Goal: Task Accomplishment & Management: Use online tool/utility

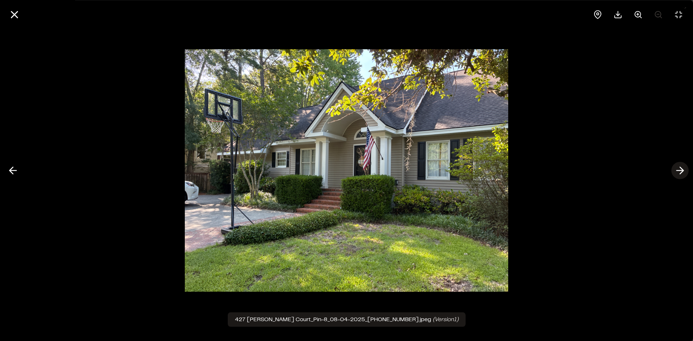
click at [681, 172] on polyline at bounding box center [681, 170] width 3 height 7
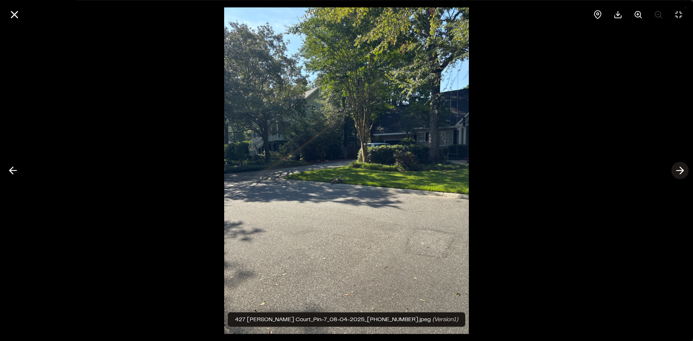
click at [681, 172] on polyline at bounding box center [681, 170] width 3 height 7
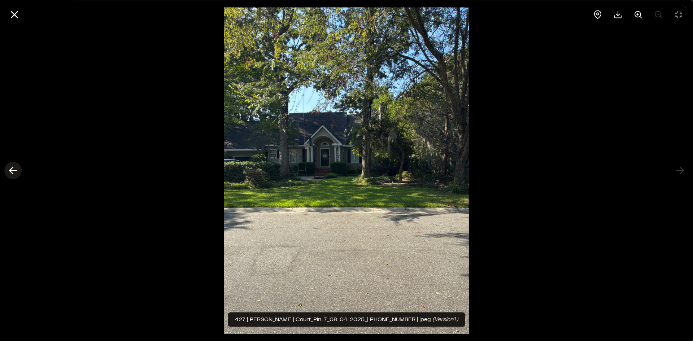
click at [14, 169] on icon at bounding box center [13, 171] width 12 height 12
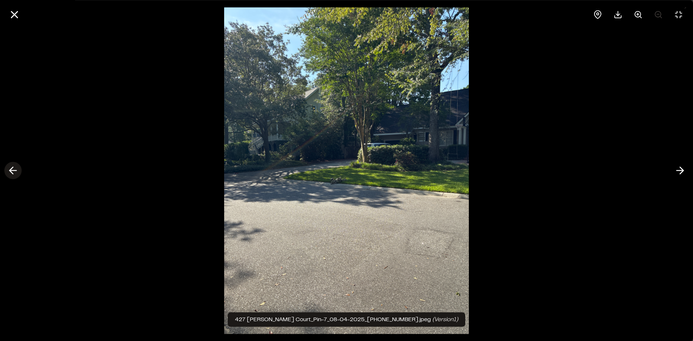
click at [14, 169] on icon at bounding box center [13, 171] width 12 height 12
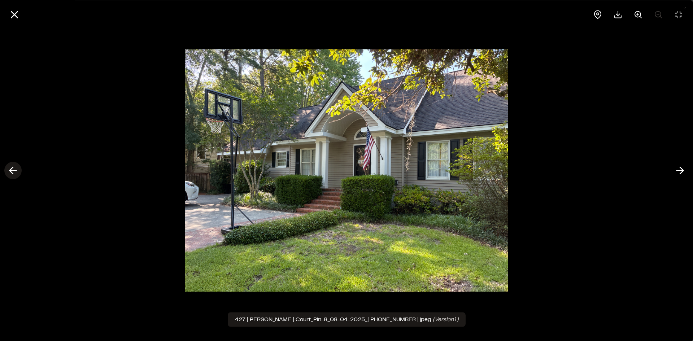
click at [14, 169] on icon at bounding box center [13, 171] width 12 height 12
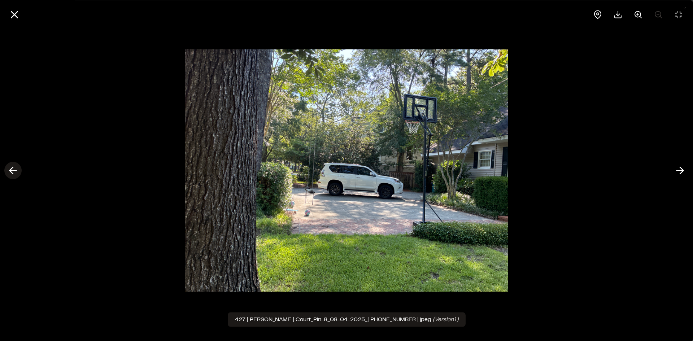
click at [14, 169] on icon at bounding box center [13, 171] width 12 height 12
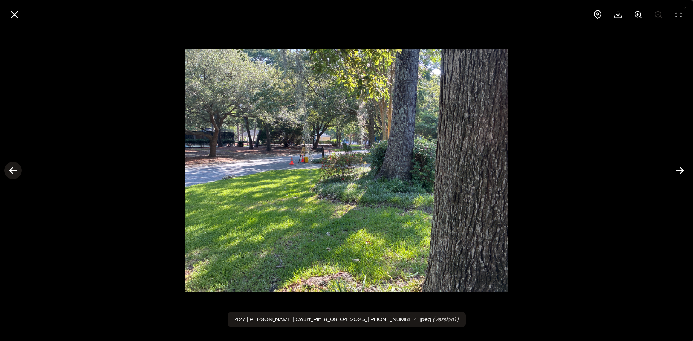
click at [14, 169] on icon at bounding box center [13, 171] width 12 height 12
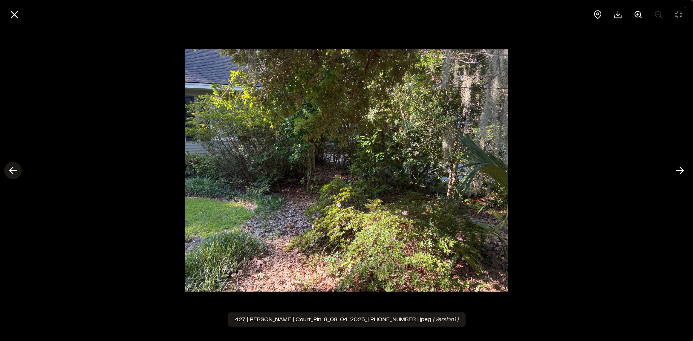
click at [14, 169] on icon at bounding box center [13, 171] width 12 height 12
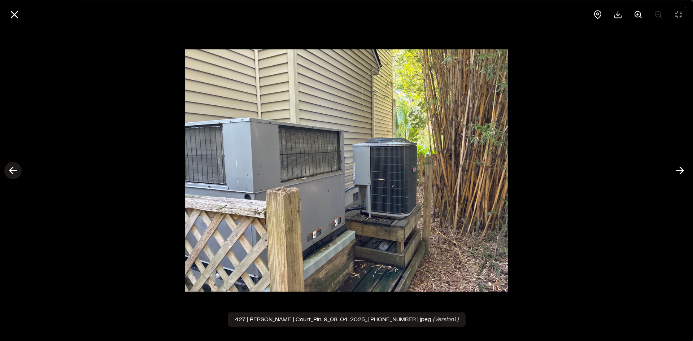
click at [14, 169] on icon at bounding box center [13, 171] width 12 height 12
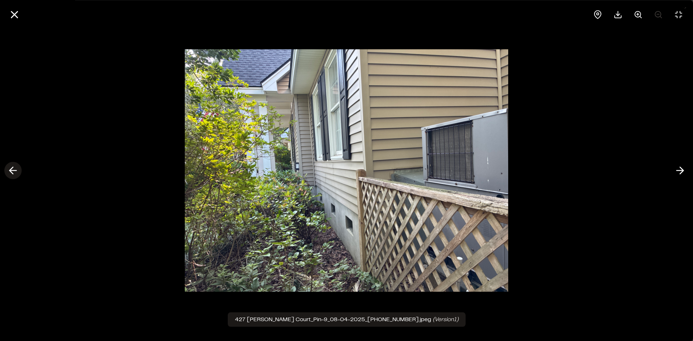
click at [14, 169] on icon at bounding box center [13, 171] width 12 height 12
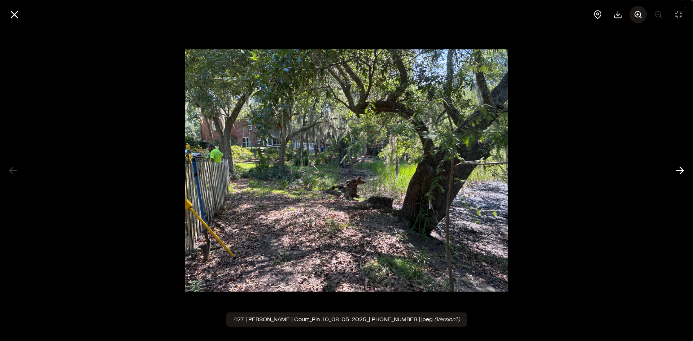
click at [638, 15] on icon at bounding box center [638, 14] width 9 height 9
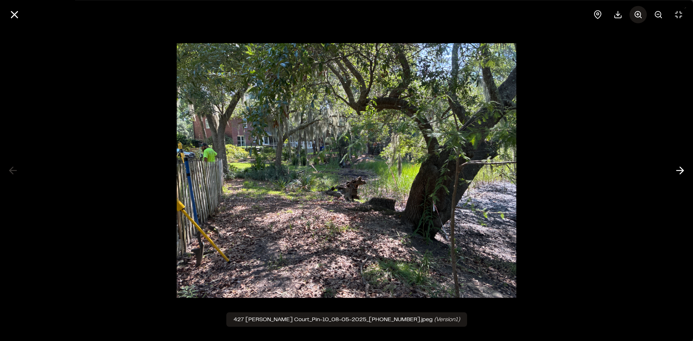
click at [638, 15] on icon at bounding box center [638, 14] width 9 height 9
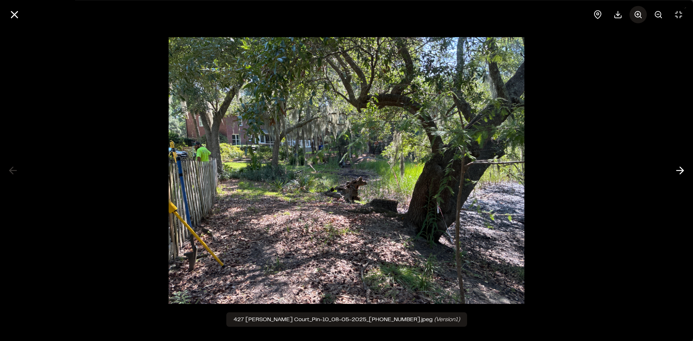
click at [638, 15] on icon at bounding box center [638, 14] width 9 height 9
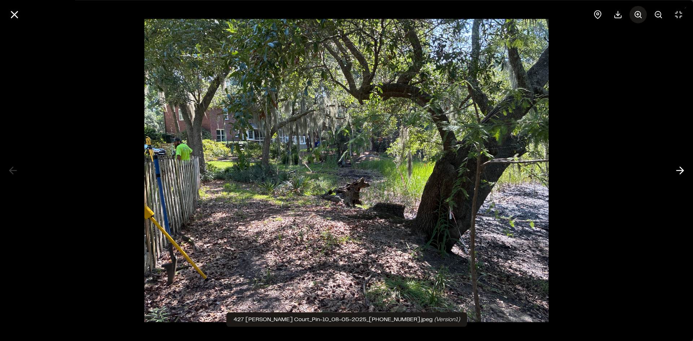
click at [638, 15] on icon at bounding box center [638, 14] width 9 height 9
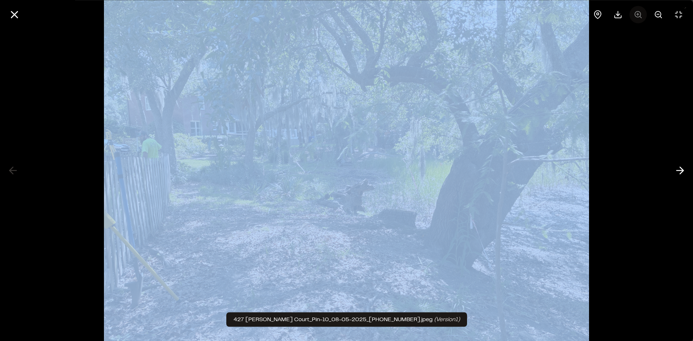
click at [638, 15] on div at bounding box center [638, 14] width 98 height 17
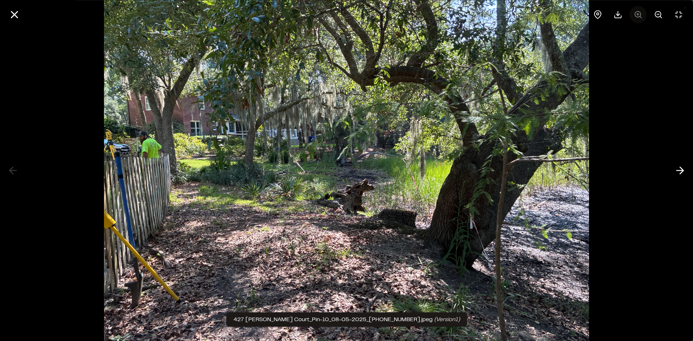
click at [638, 15] on div at bounding box center [638, 14] width 98 height 17
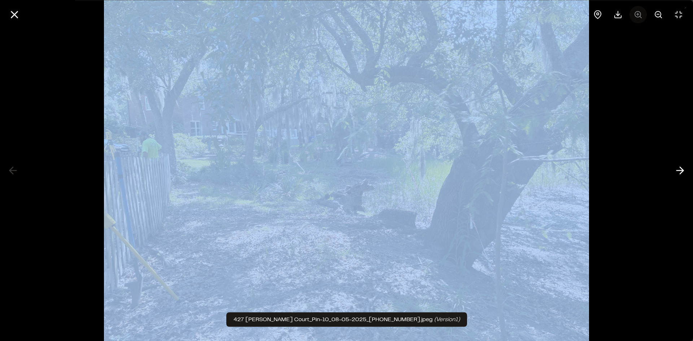
click at [638, 15] on div at bounding box center [638, 14] width 98 height 17
click at [608, 145] on div at bounding box center [346, 170] width 693 height 341
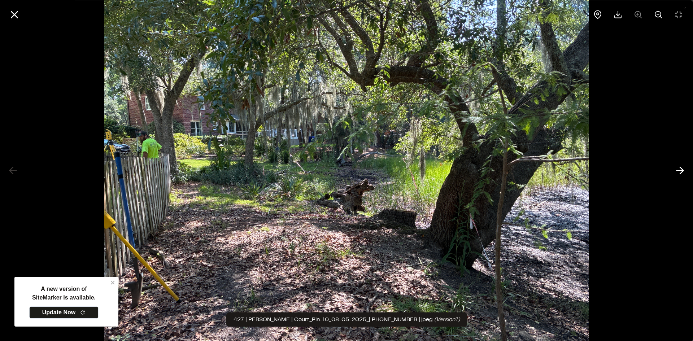
scroll to position [22, 0]
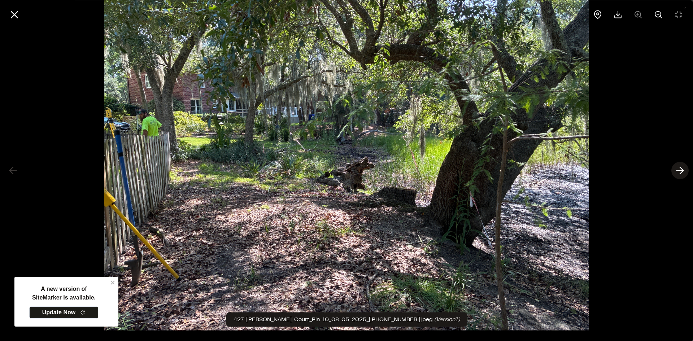
click at [679, 170] on icon at bounding box center [680, 171] width 12 height 12
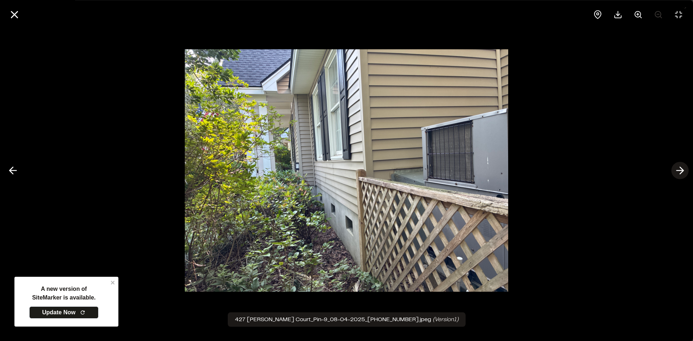
scroll to position [0, 0]
click at [14, 173] on icon at bounding box center [13, 171] width 12 height 12
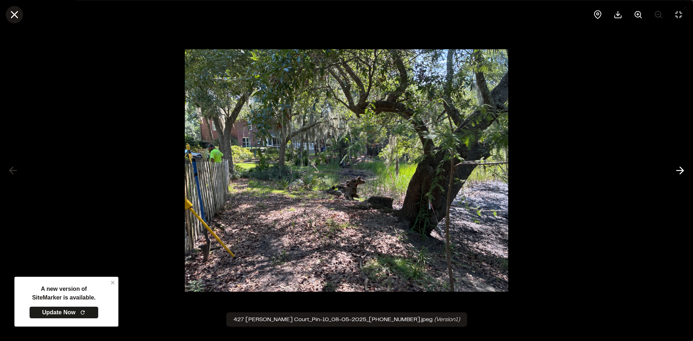
click at [14, 14] on line at bounding box center [15, 15] width 6 height 6
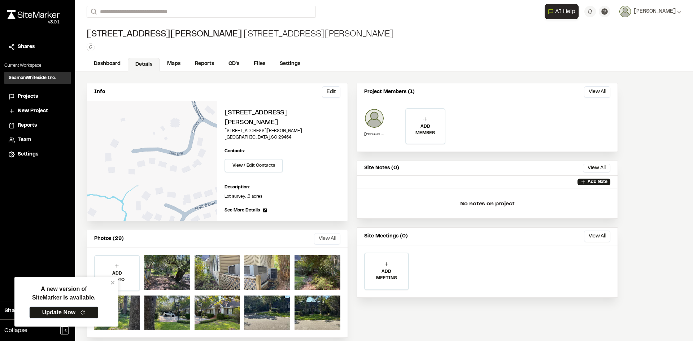
click at [332, 233] on button "View All" at bounding box center [327, 239] width 26 height 12
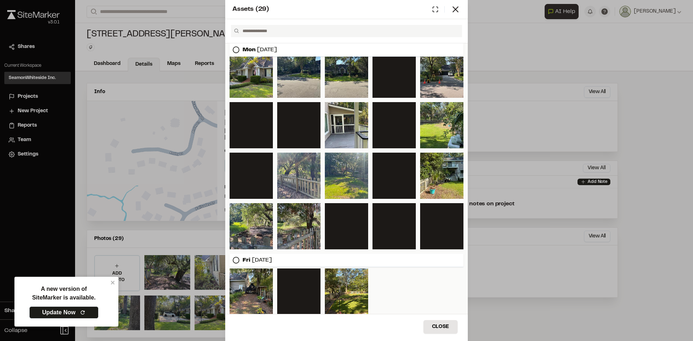
scroll to position [128, 0]
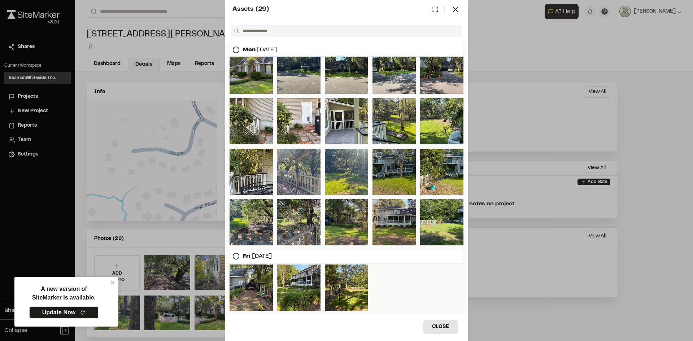
click at [392, 161] on div at bounding box center [393, 172] width 43 height 46
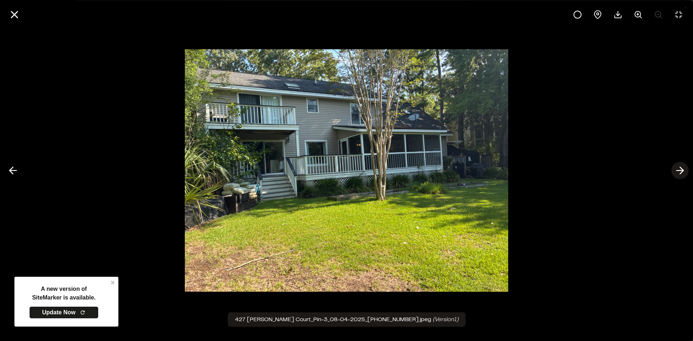
click at [676, 169] on icon at bounding box center [680, 171] width 12 height 12
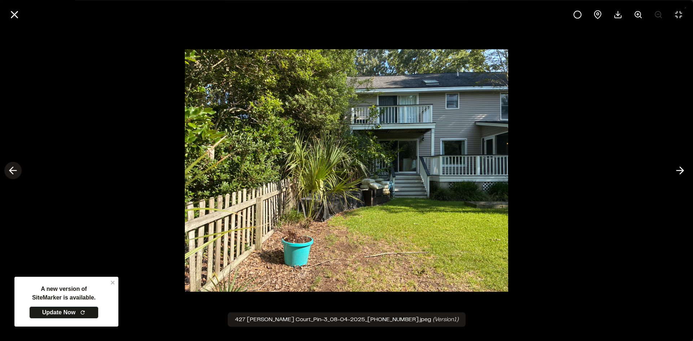
click at [14, 174] on icon at bounding box center [13, 171] width 12 height 12
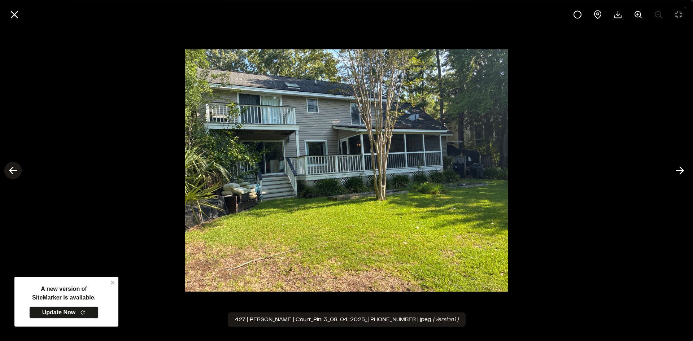
click at [12, 171] on icon at bounding box center [13, 171] width 12 height 12
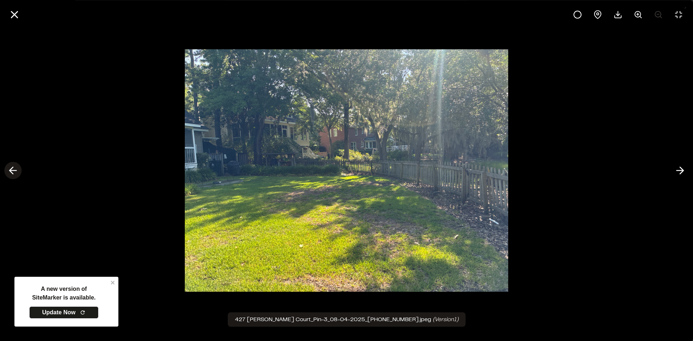
click at [10, 169] on icon at bounding box center [13, 171] width 12 height 12
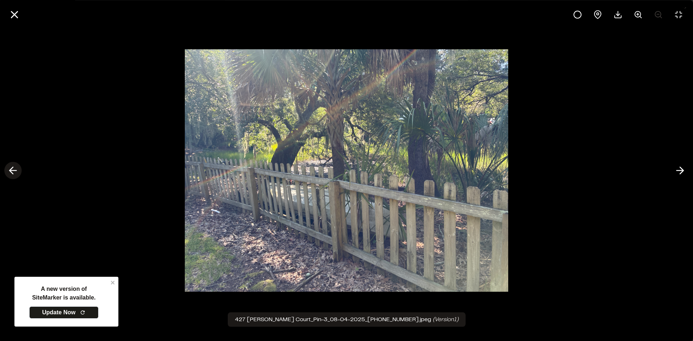
click at [12, 170] on icon at bounding box center [13, 171] width 12 height 12
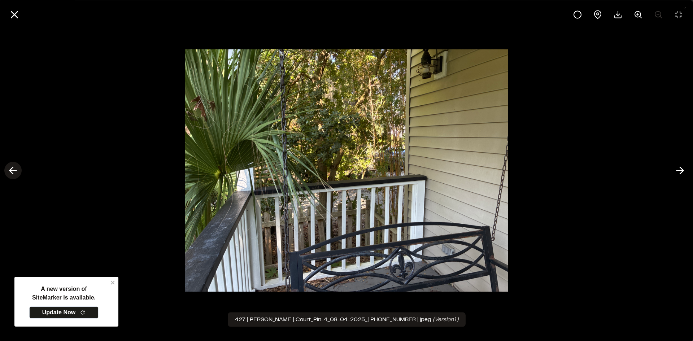
click at [12, 171] on icon at bounding box center [13, 171] width 12 height 12
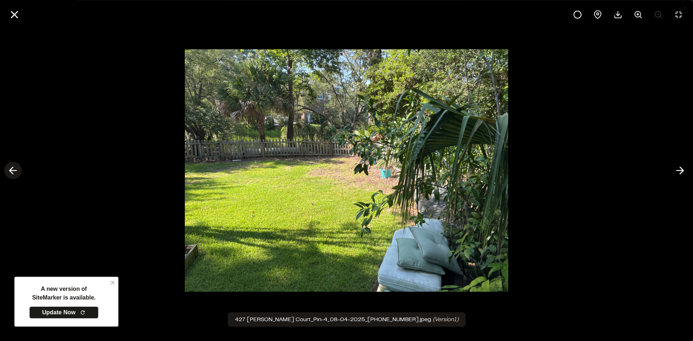
click at [12, 171] on icon at bounding box center [13, 171] width 12 height 12
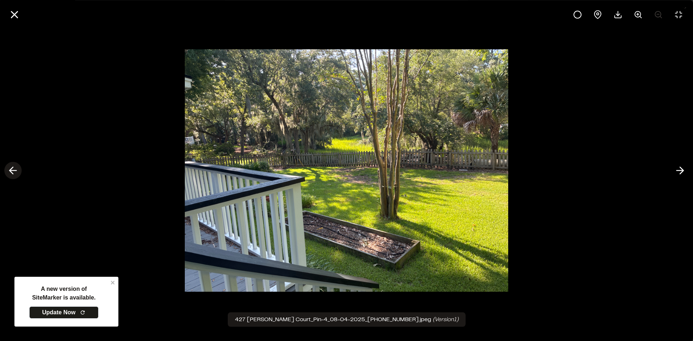
click at [13, 168] on polyline at bounding box center [11, 170] width 3 height 7
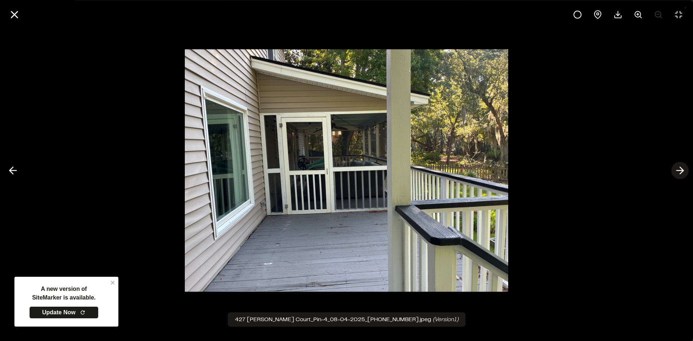
click at [681, 171] on line at bounding box center [679, 171] width 7 height 0
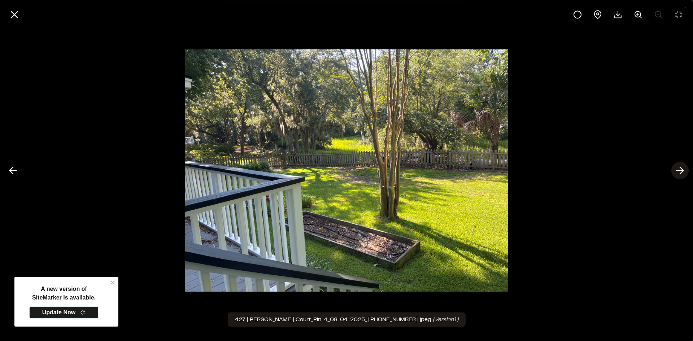
click at [681, 171] on line at bounding box center [679, 171] width 7 height 0
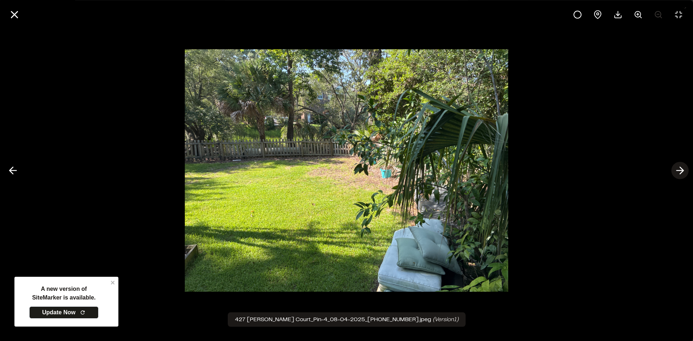
click at [681, 171] on line at bounding box center [679, 171] width 7 height 0
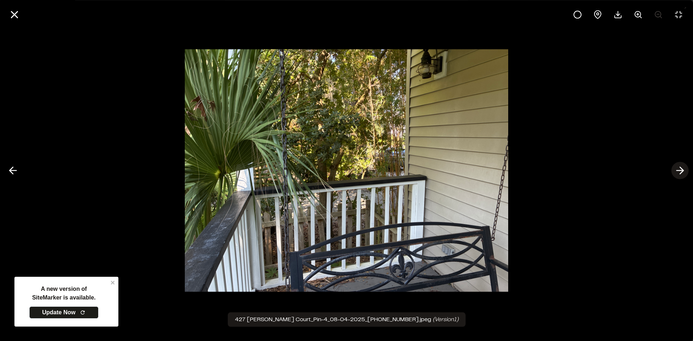
click at [681, 171] on line at bounding box center [679, 171] width 7 height 0
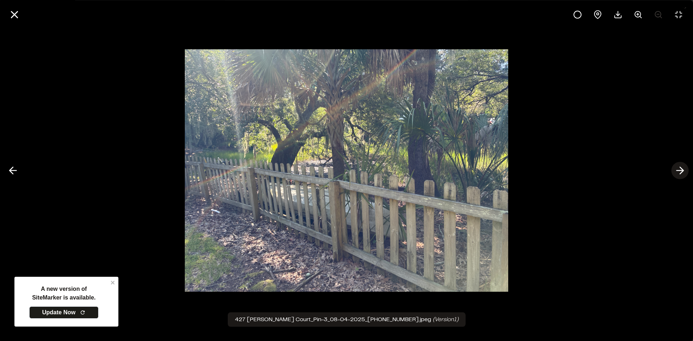
click at [681, 171] on line at bounding box center [679, 171] width 7 height 0
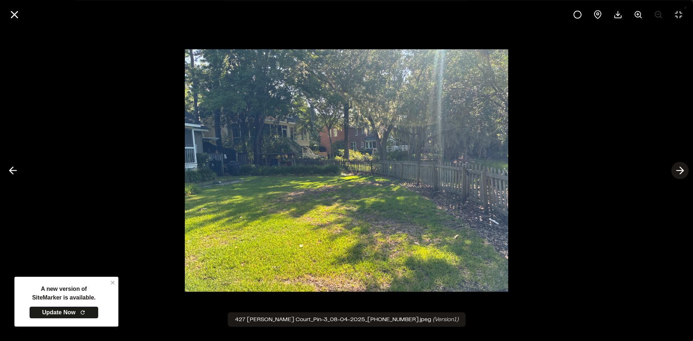
click at [681, 171] on line at bounding box center [679, 171] width 7 height 0
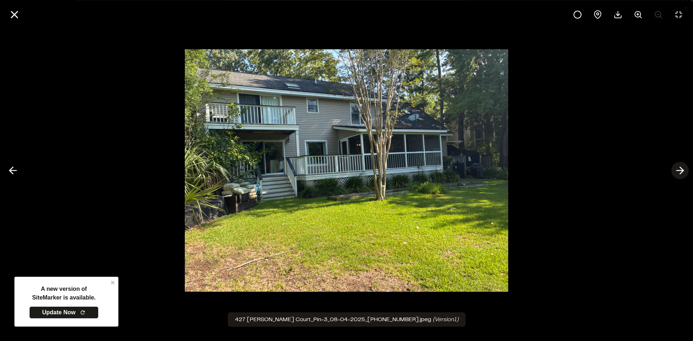
click at [681, 167] on icon at bounding box center [680, 171] width 12 height 12
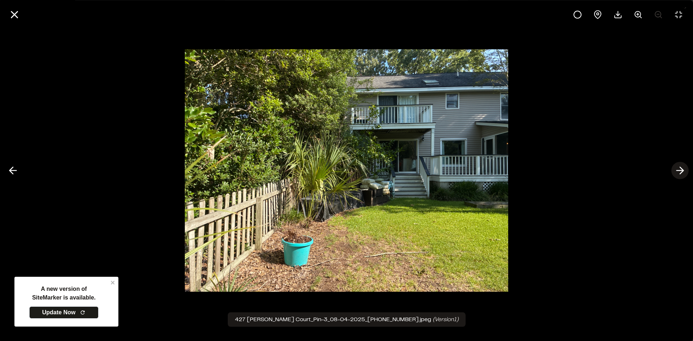
click at [679, 167] on icon at bounding box center [680, 171] width 12 height 12
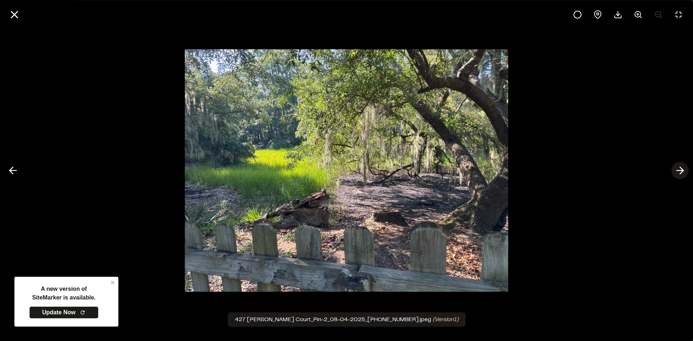
click at [680, 167] on polyline at bounding box center [681, 170] width 3 height 7
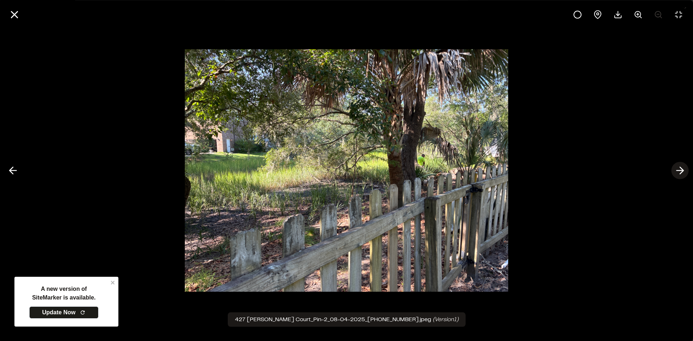
click at [680, 167] on polyline at bounding box center [681, 170] width 3 height 7
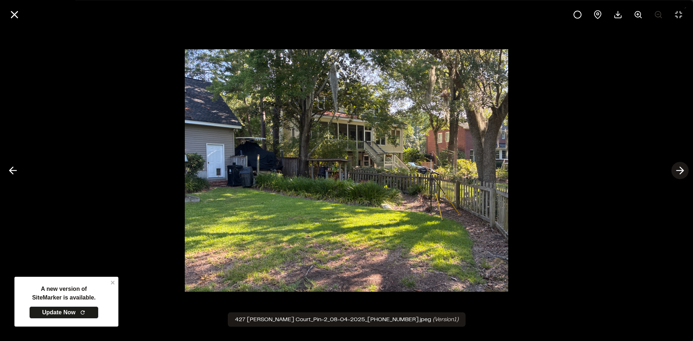
click at [680, 167] on polyline at bounding box center [681, 170] width 3 height 7
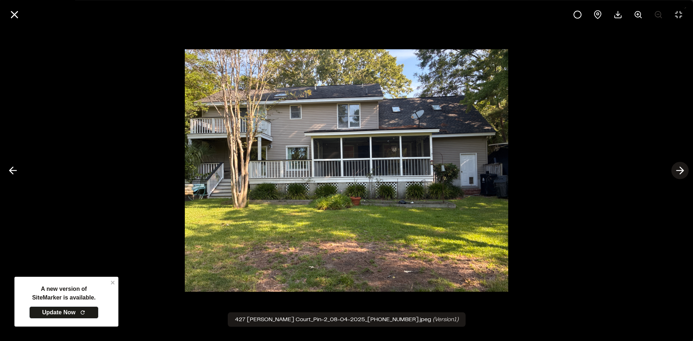
click at [681, 167] on icon at bounding box center [680, 171] width 12 height 12
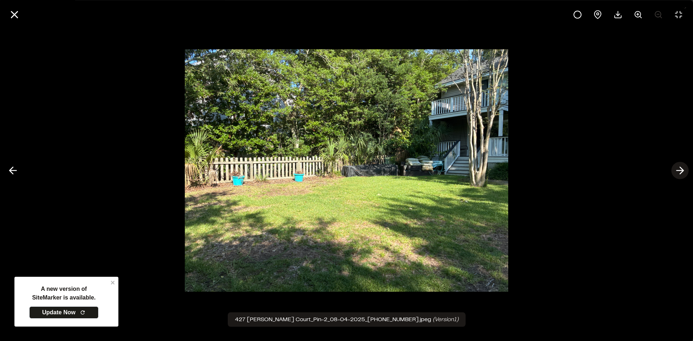
click at [681, 167] on icon at bounding box center [680, 171] width 12 height 12
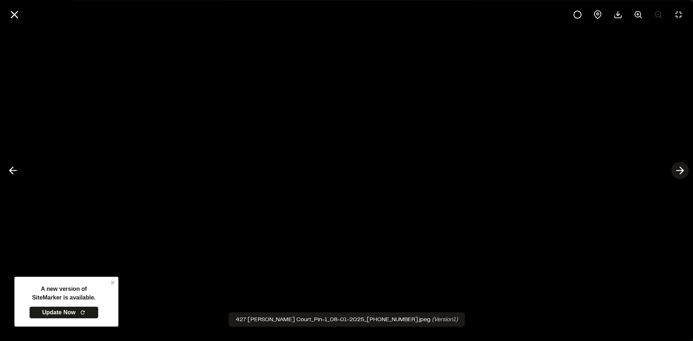
click at [681, 167] on icon at bounding box center [680, 171] width 12 height 12
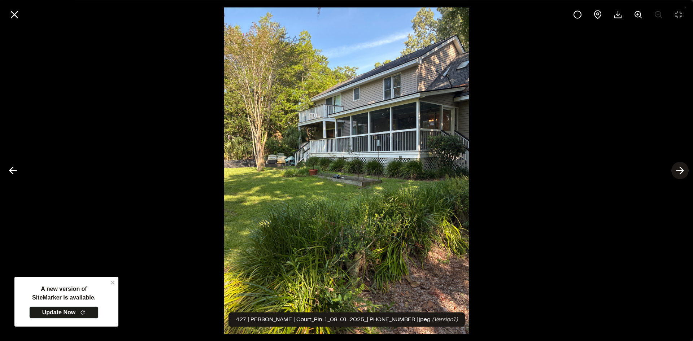
click at [680, 171] on icon at bounding box center [680, 171] width 12 height 12
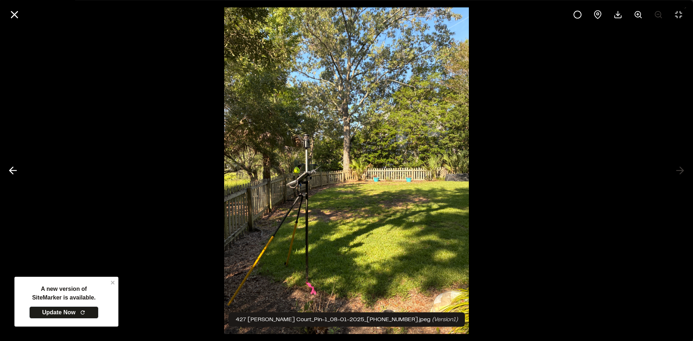
click at [680, 171] on div at bounding box center [346, 170] width 693 height 341
click at [11, 172] on polyline at bounding box center [11, 170] width 3 height 7
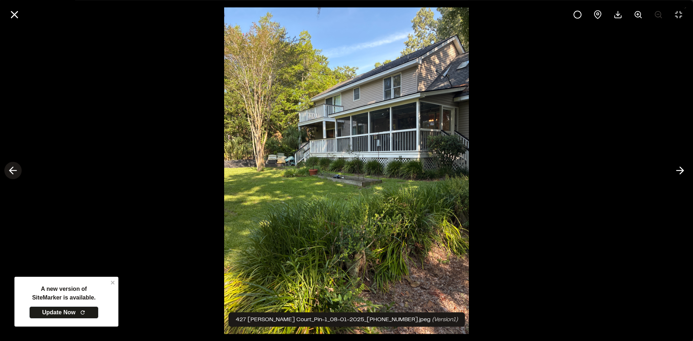
click at [11, 172] on polyline at bounding box center [11, 170] width 3 height 7
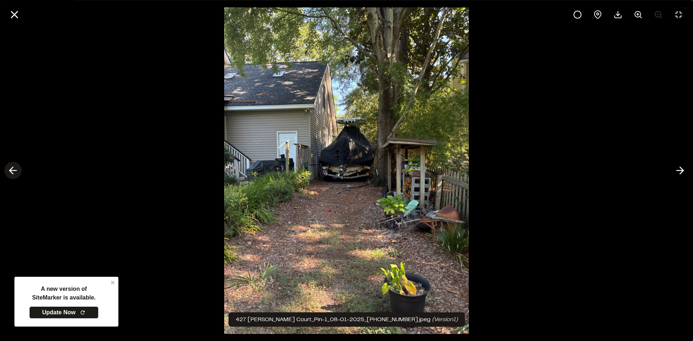
click at [11, 172] on polyline at bounding box center [11, 170] width 3 height 7
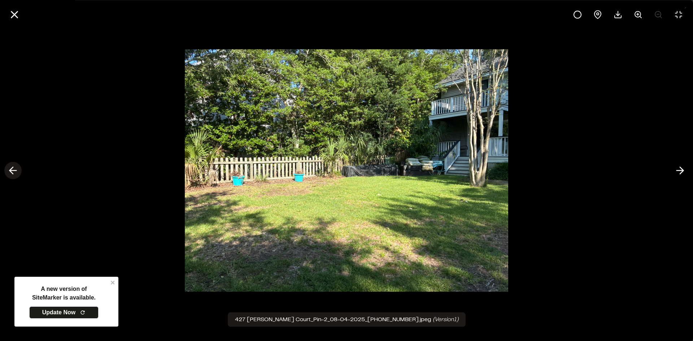
click at [11, 172] on polyline at bounding box center [11, 170] width 3 height 7
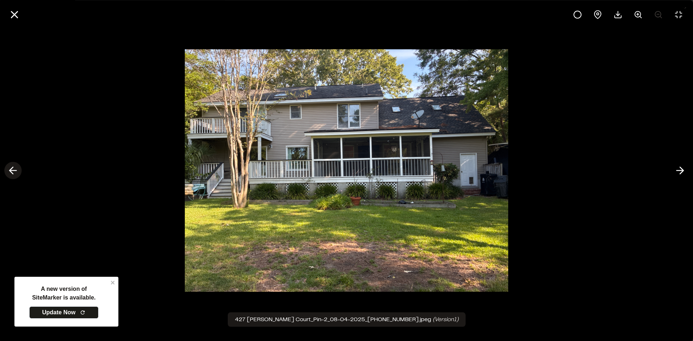
click at [10, 171] on polyline at bounding box center [11, 170] width 3 height 7
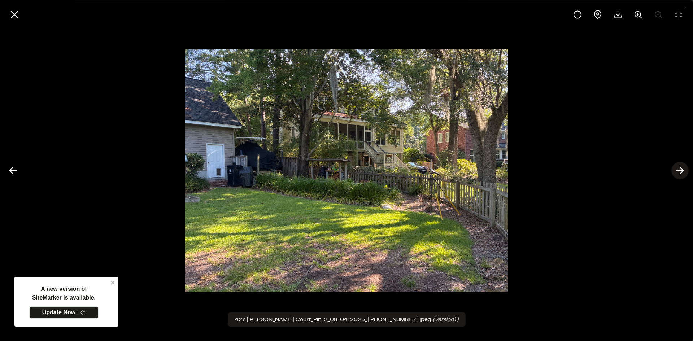
click at [681, 171] on line at bounding box center [679, 171] width 7 height 0
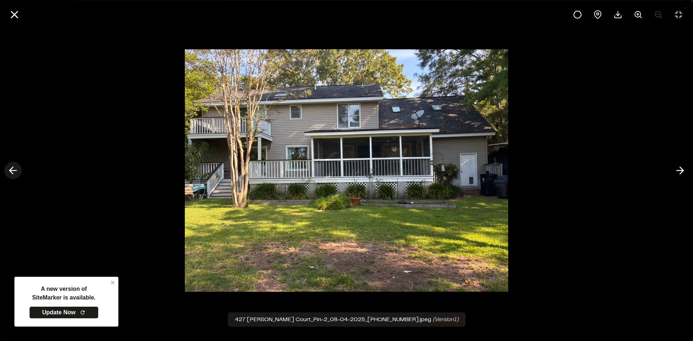
click at [13, 173] on polyline at bounding box center [11, 170] width 3 height 7
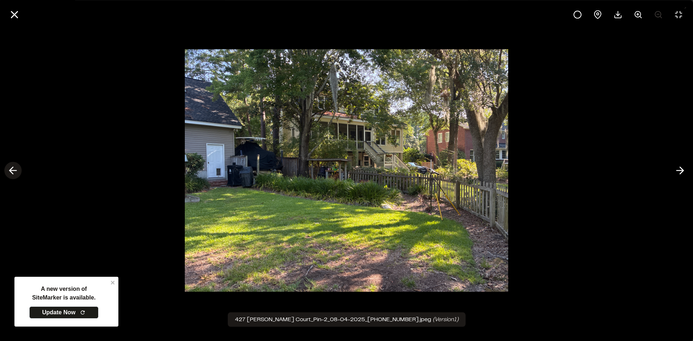
click at [13, 173] on polyline at bounding box center [11, 170] width 3 height 7
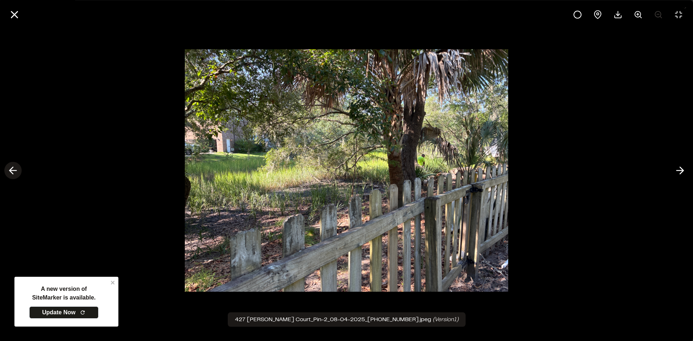
click at [13, 173] on icon at bounding box center [13, 171] width 12 height 12
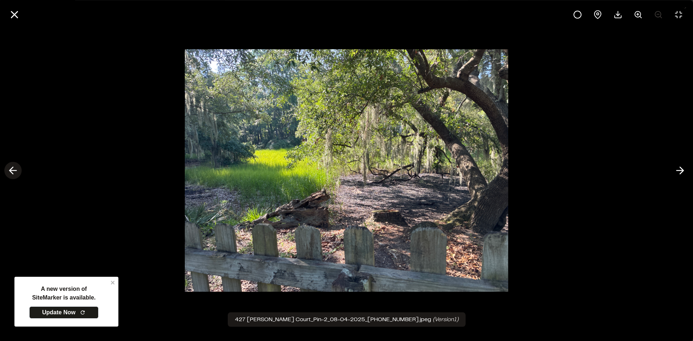
click at [14, 173] on icon at bounding box center [13, 171] width 12 height 12
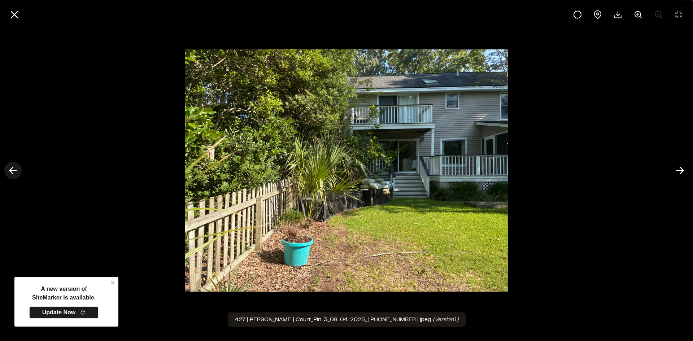
click at [11, 175] on icon at bounding box center [13, 171] width 12 height 12
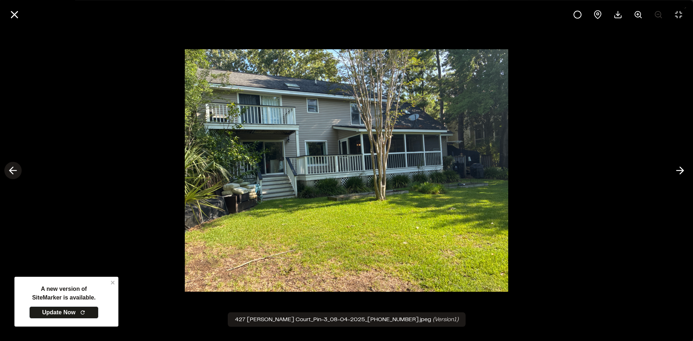
click at [12, 172] on icon at bounding box center [13, 171] width 12 height 12
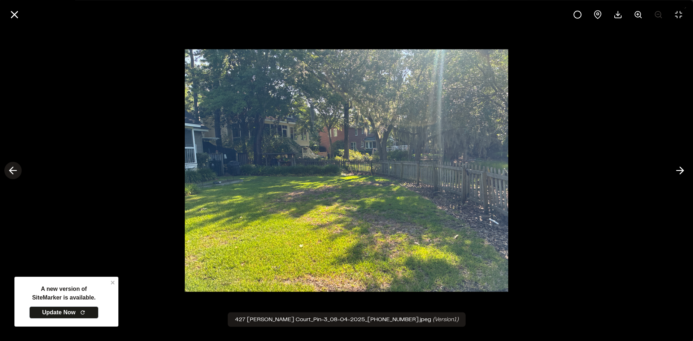
click at [12, 172] on icon at bounding box center [13, 171] width 12 height 12
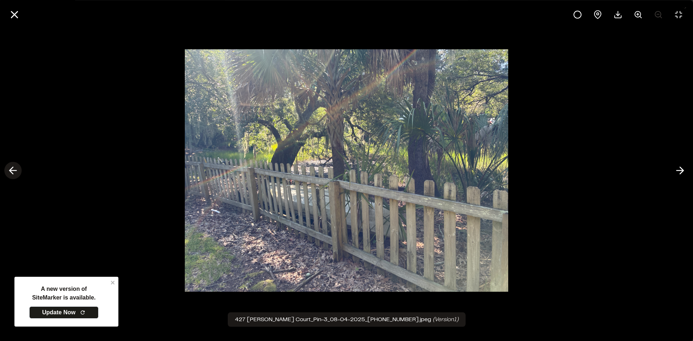
click at [12, 172] on icon at bounding box center [13, 171] width 12 height 12
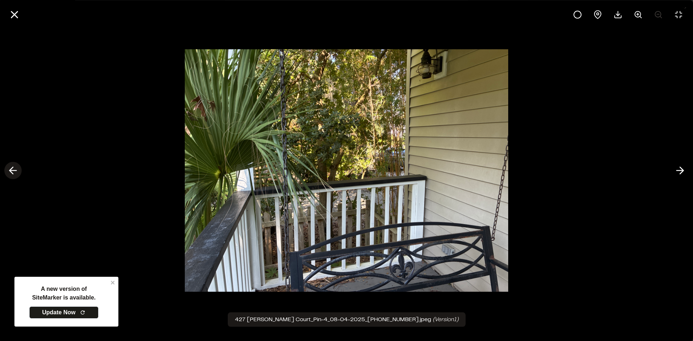
click at [12, 172] on icon at bounding box center [13, 171] width 12 height 12
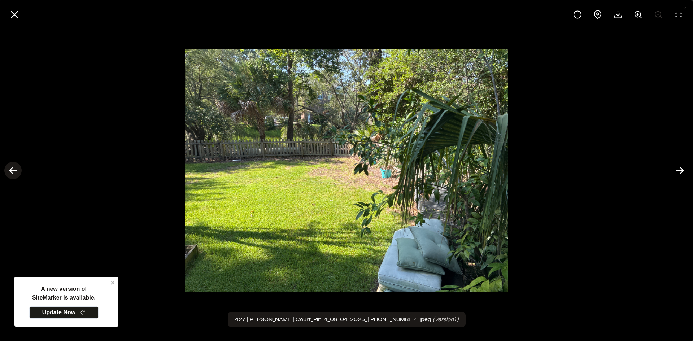
click at [12, 172] on icon at bounding box center [13, 171] width 12 height 12
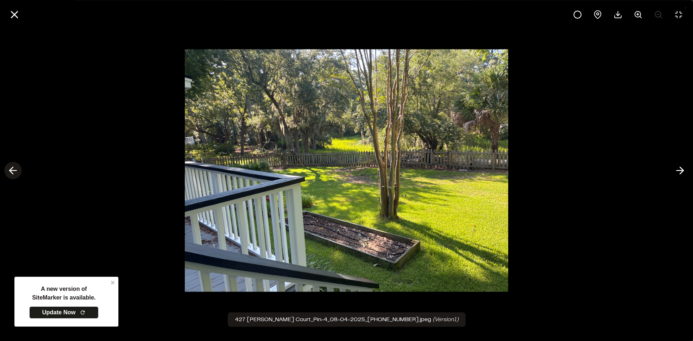
click at [12, 172] on icon at bounding box center [13, 171] width 12 height 12
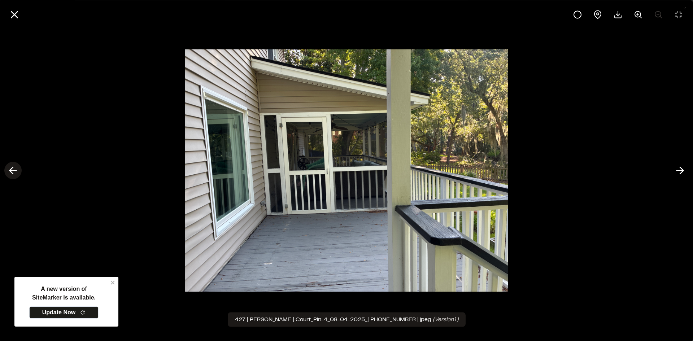
click at [12, 172] on polyline at bounding box center [11, 170] width 3 height 7
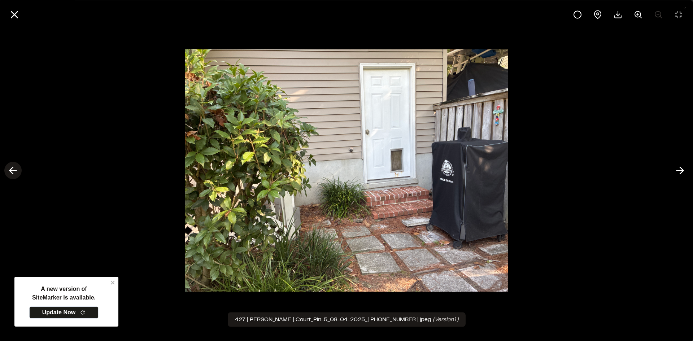
click at [11, 172] on polyline at bounding box center [11, 170] width 3 height 7
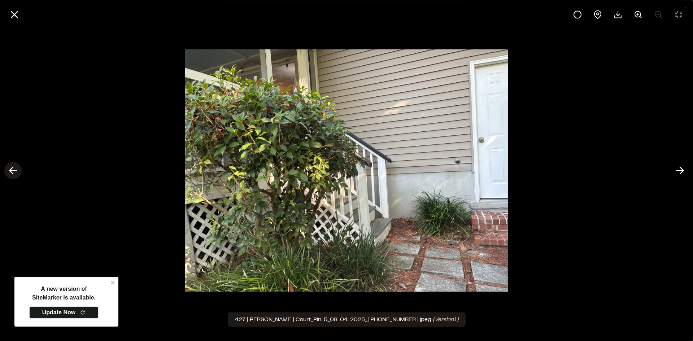
click at [11, 172] on polyline at bounding box center [11, 170] width 3 height 7
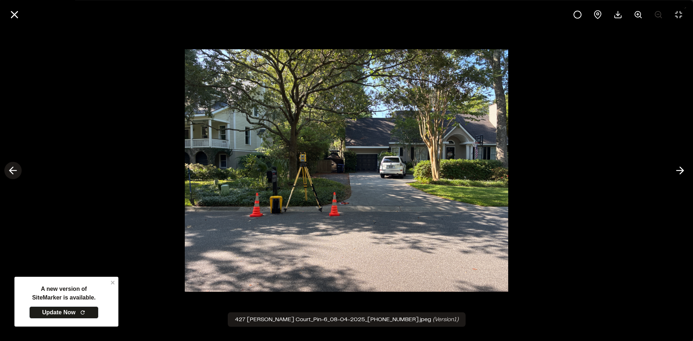
click at [11, 172] on polyline at bounding box center [11, 170] width 3 height 7
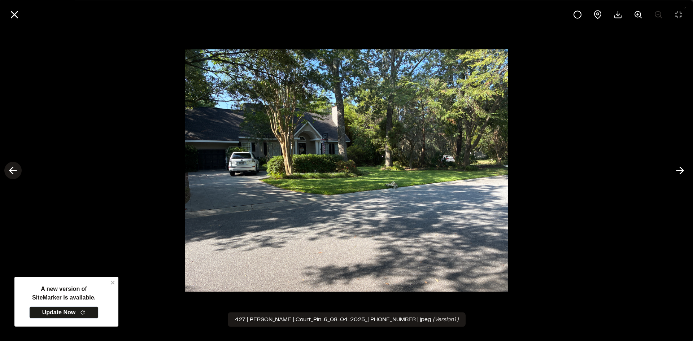
click at [11, 172] on polyline at bounding box center [11, 170] width 3 height 7
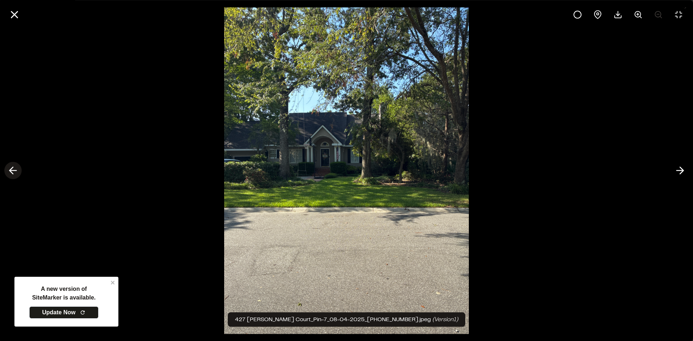
click at [11, 171] on polyline at bounding box center [11, 170] width 3 height 7
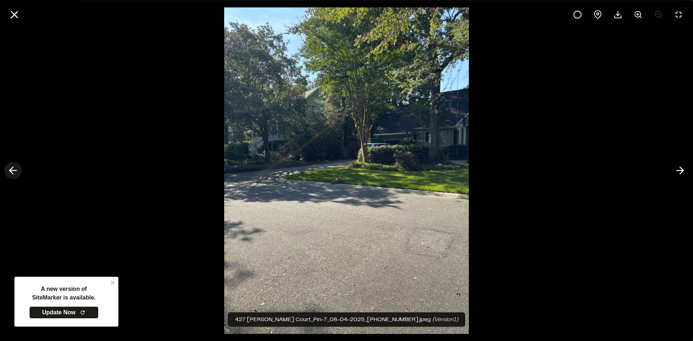
click at [11, 171] on polyline at bounding box center [11, 170] width 3 height 7
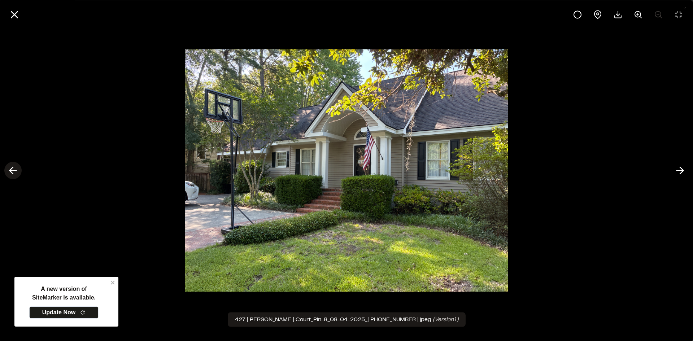
click at [11, 171] on polyline at bounding box center [11, 170] width 3 height 7
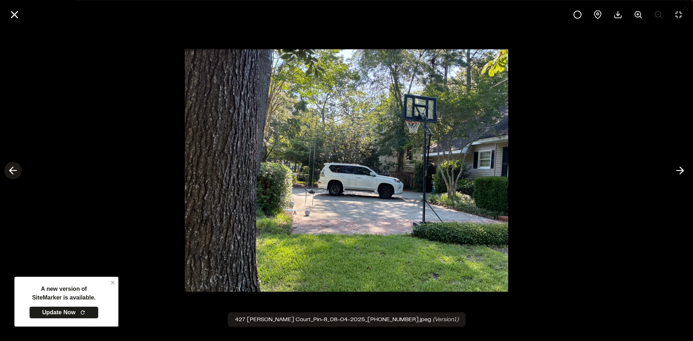
click at [11, 171] on polyline at bounding box center [11, 170] width 3 height 7
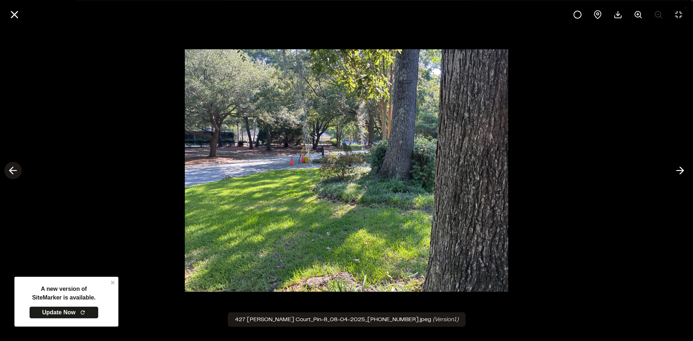
click at [11, 171] on polyline at bounding box center [11, 170] width 3 height 7
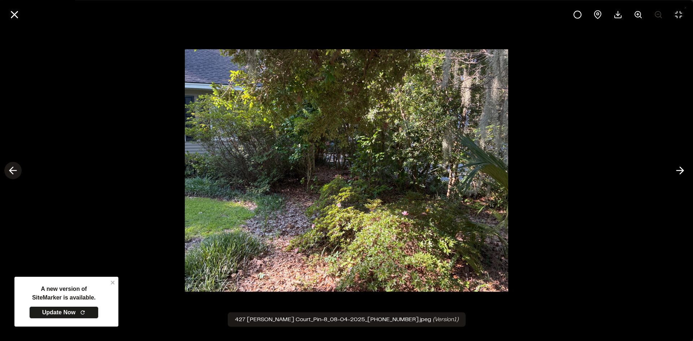
click at [11, 171] on polyline at bounding box center [11, 170] width 3 height 7
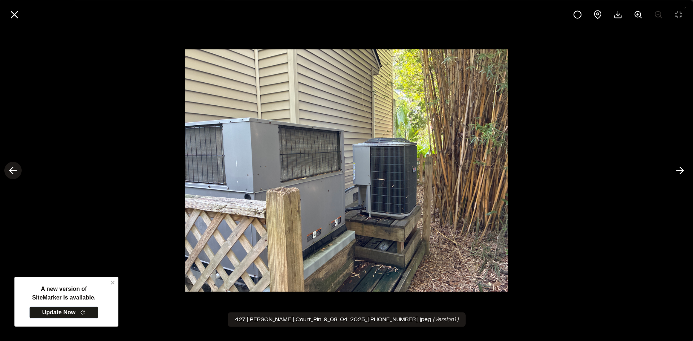
click at [11, 171] on polyline at bounding box center [11, 170] width 3 height 7
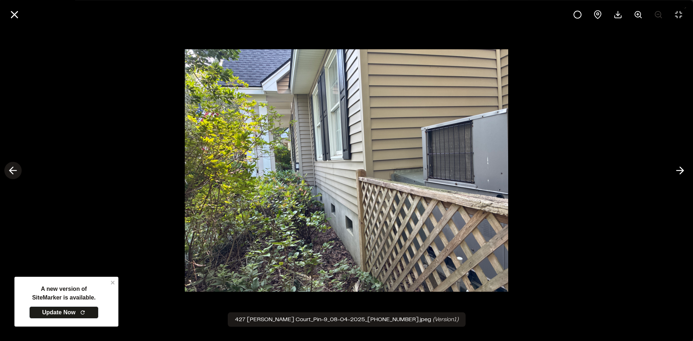
click at [11, 171] on polyline at bounding box center [11, 170] width 3 height 7
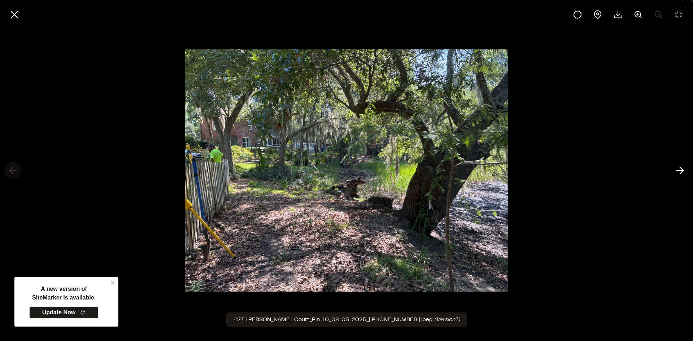
click at [11, 171] on div at bounding box center [346, 170] width 693 height 341
click at [676, 173] on icon at bounding box center [680, 171] width 12 height 12
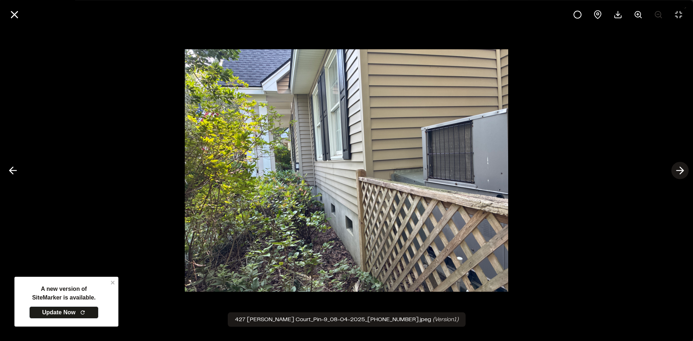
click at [676, 173] on icon at bounding box center [680, 171] width 12 height 12
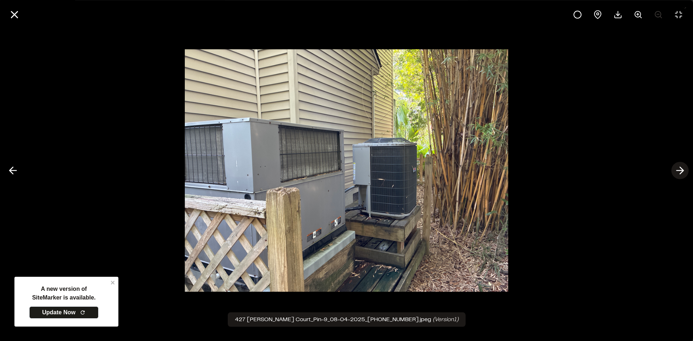
click at [676, 173] on icon at bounding box center [680, 171] width 12 height 12
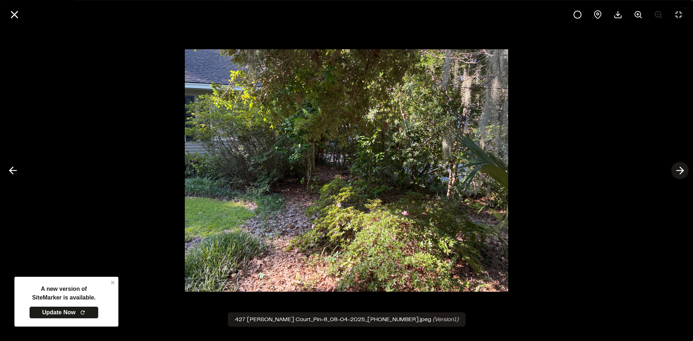
click at [676, 173] on icon at bounding box center [680, 171] width 12 height 12
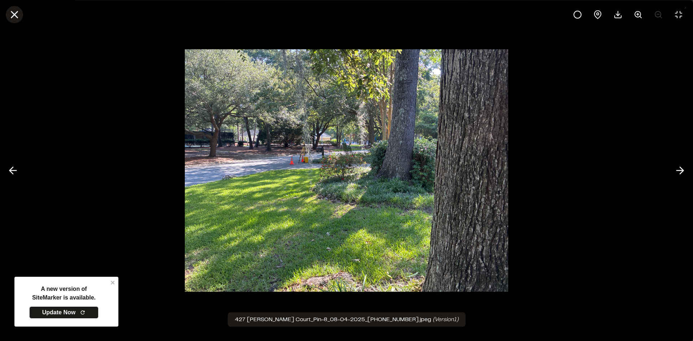
click at [15, 13] on line at bounding box center [15, 15] width 6 height 6
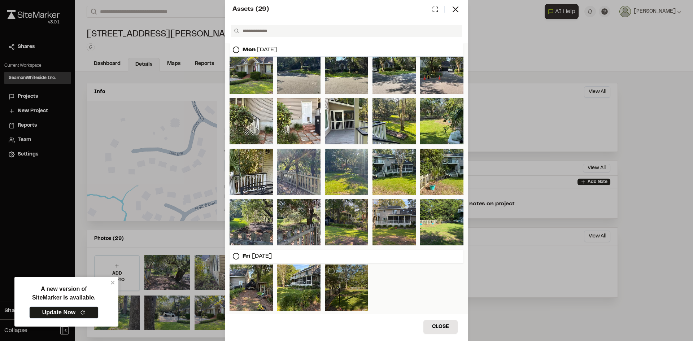
click at [342, 290] on div at bounding box center [346, 287] width 43 height 46
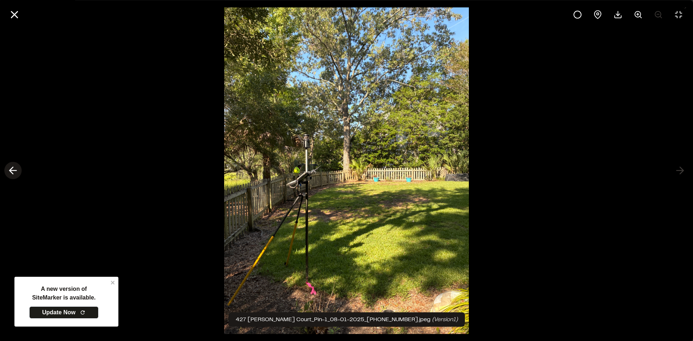
click at [13, 171] on line at bounding box center [13, 171] width 7 height 0
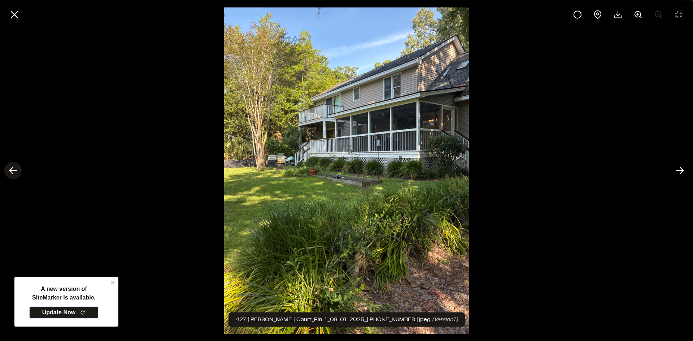
click at [13, 171] on line at bounding box center [13, 171] width 7 height 0
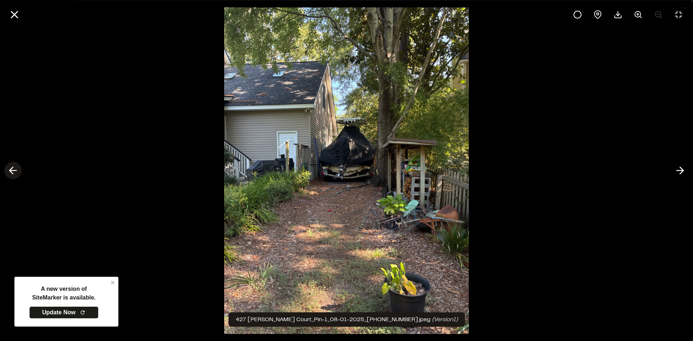
click at [13, 171] on line at bounding box center [13, 171] width 7 height 0
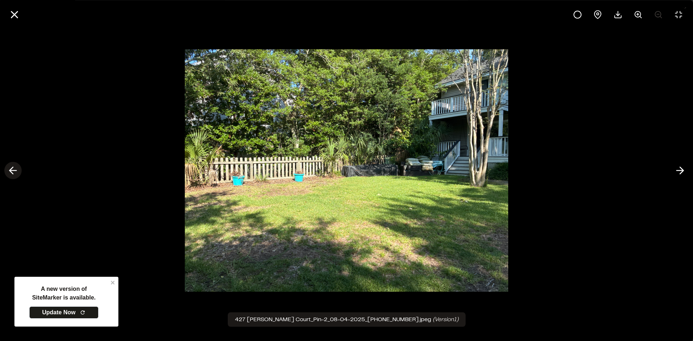
click at [13, 171] on line at bounding box center [13, 171] width 7 height 0
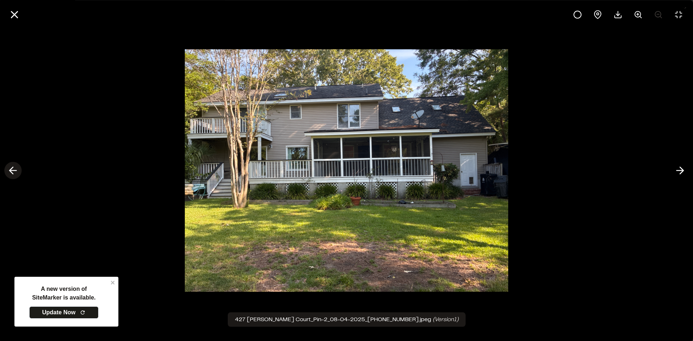
click at [13, 171] on line at bounding box center [13, 171] width 7 height 0
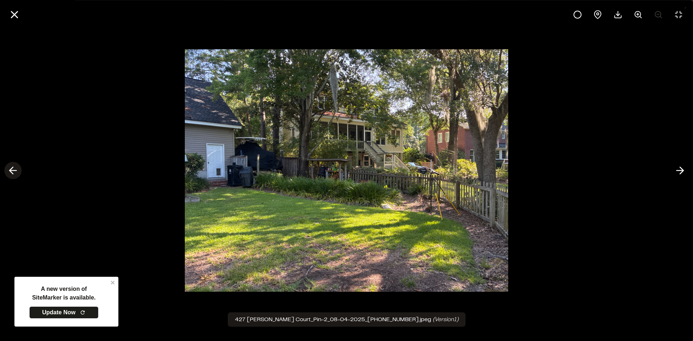
click at [10, 176] on icon at bounding box center [13, 171] width 12 height 12
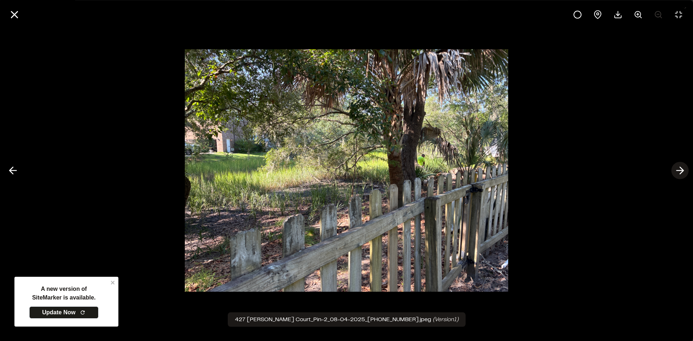
click at [685, 171] on icon at bounding box center [680, 171] width 12 height 12
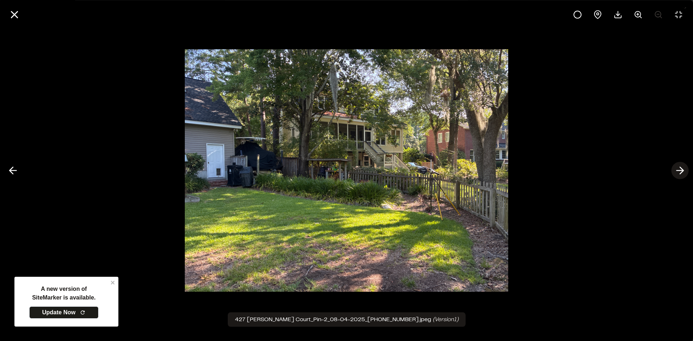
click at [685, 171] on icon at bounding box center [680, 171] width 12 height 12
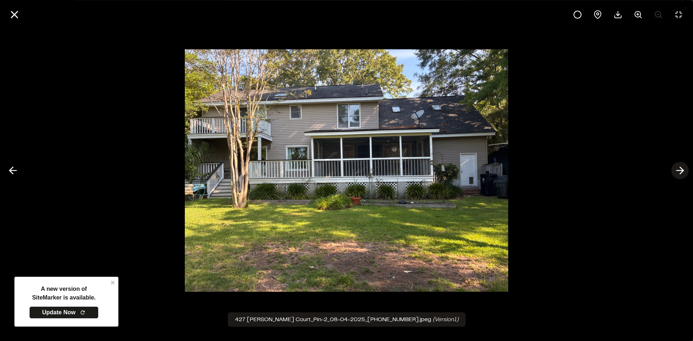
click at [685, 171] on icon at bounding box center [680, 171] width 12 height 12
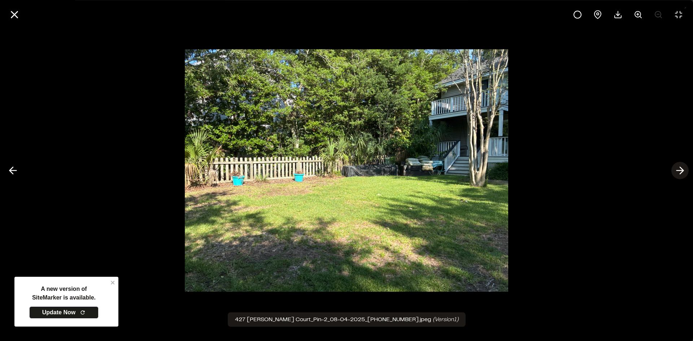
click at [680, 169] on icon at bounding box center [680, 171] width 12 height 12
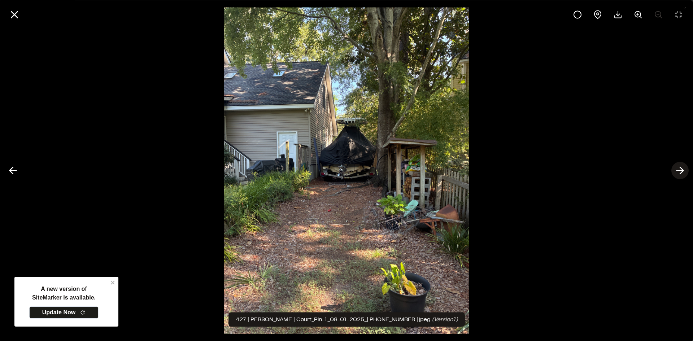
click at [680, 169] on icon at bounding box center [680, 171] width 12 height 12
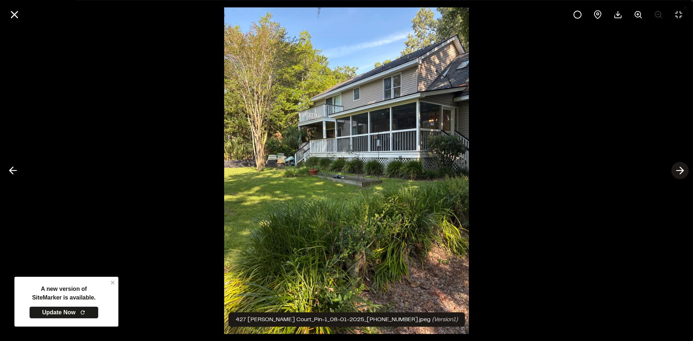
click at [680, 169] on icon at bounding box center [680, 171] width 12 height 12
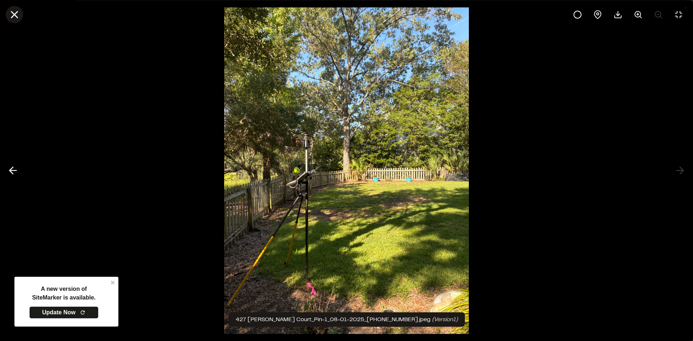
click at [15, 17] on icon at bounding box center [14, 14] width 12 height 12
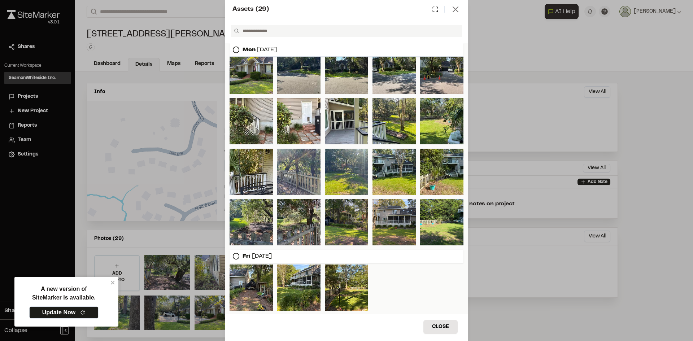
click at [454, 9] on icon at bounding box center [455, 9] width 10 height 10
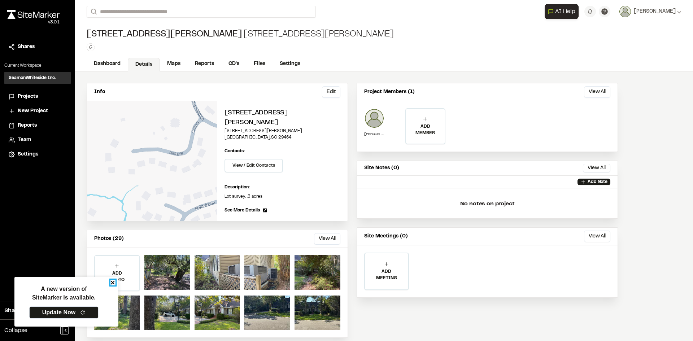
click at [113, 282] on icon "close" at bounding box center [112, 283] width 5 height 6
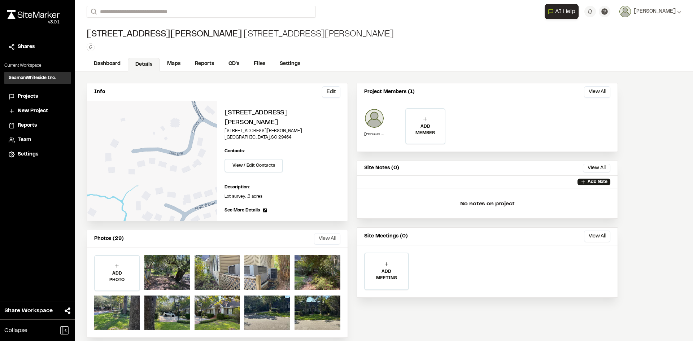
click at [325, 233] on button "View All" at bounding box center [327, 239] width 26 height 12
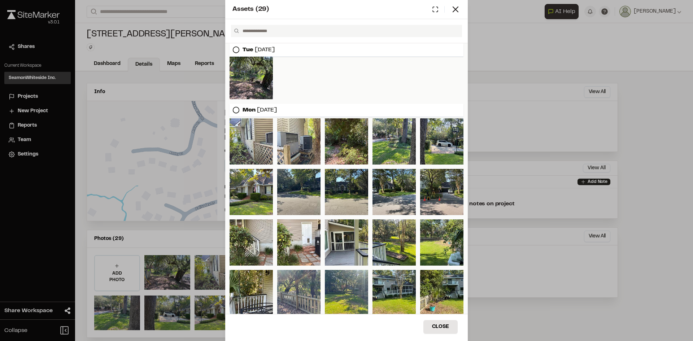
scroll to position [0, 0]
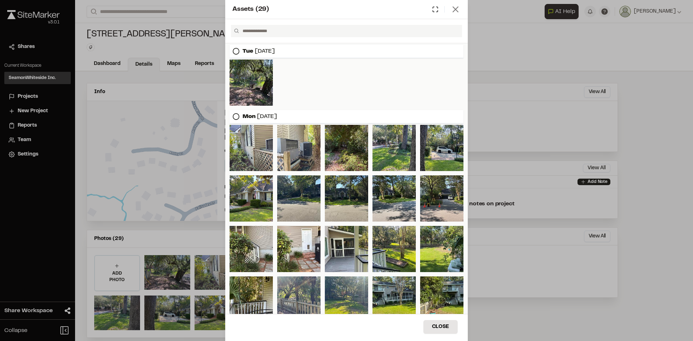
click at [456, 8] on icon at bounding box center [455, 9] width 10 height 10
